Goal: Information Seeking & Learning: Find specific fact

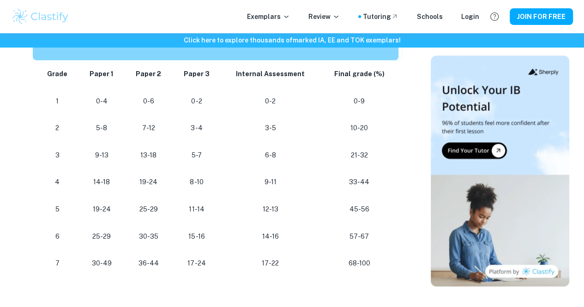
scroll to position [838, 0]
drag, startPoint x: 350, startPoint y: 186, endPoint x: 373, endPoint y: 184, distance: 23.2
click at [373, 184] on p "33-44" at bounding box center [359, 181] width 63 height 12
drag, startPoint x: 373, startPoint y: 184, endPoint x: 54, endPoint y: 181, distance: 319.2
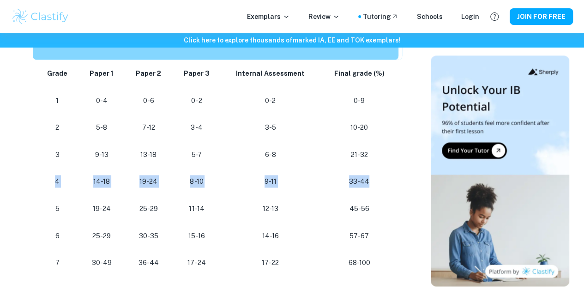
click at [54, 181] on tr "[PHONE_NUMBER] 8-10 [PHONE_NUMBER]" at bounding box center [218, 181] width 370 height 27
click at [377, 181] on p "33-44" at bounding box center [359, 181] width 63 height 12
drag, startPoint x: 377, startPoint y: 181, endPoint x: 349, endPoint y: 185, distance: 28.5
click at [349, 185] on p "33-44" at bounding box center [359, 181] width 63 height 12
copy p "33-44"
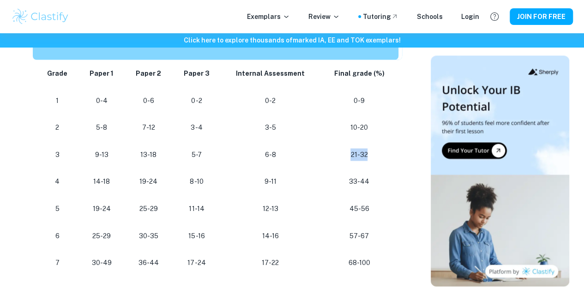
drag, startPoint x: 349, startPoint y: 154, endPoint x: 370, endPoint y: 158, distance: 21.5
click at [370, 158] on p "21-32" at bounding box center [359, 154] width 63 height 12
copy p "21-32"
